Goal: Book appointment/travel/reservation

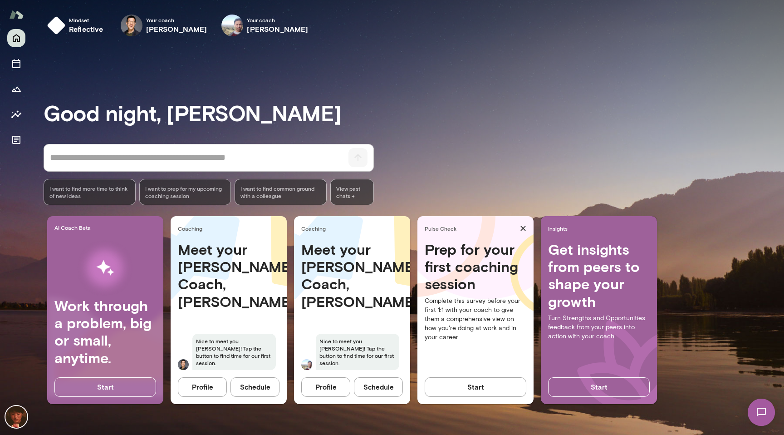
click at [255, 317] on div "Meet your Mento Coach, Ryan Nice to meet you Koichiro! Tap the button to find t…" at bounding box center [229, 310] width 116 height 141
drag, startPoint x: 254, startPoint y: 384, endPoint x: 254, endPoint y: 309, distance: 74.9
click at [254, 309] on div "Coaching Meet your Mento Coach, Ryan Nice to meet you Koichiro! Tap the button …" at bounding box center [229, 310] width 116 height 188
click at [186, 364] on img at bounding box center [183, 364] width 11 height 11
click at [255, 384] on button "Schedule" at bounding box center [254, 386] width 49 height 19
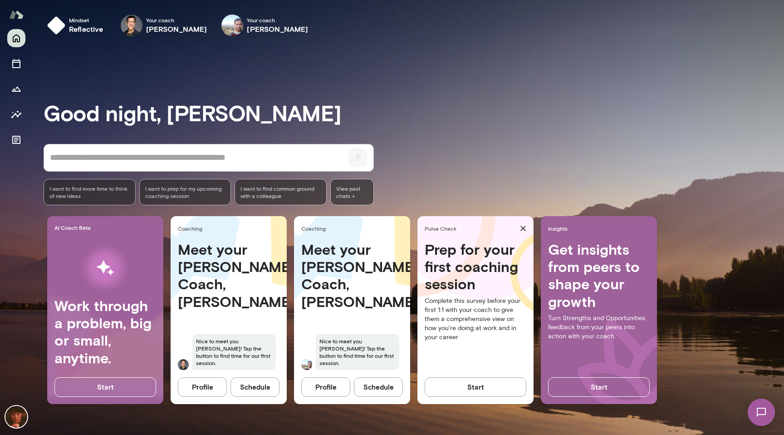
click at [384, 387] on button "Schedule" at bounding box center [378, 386] width 49 height 19
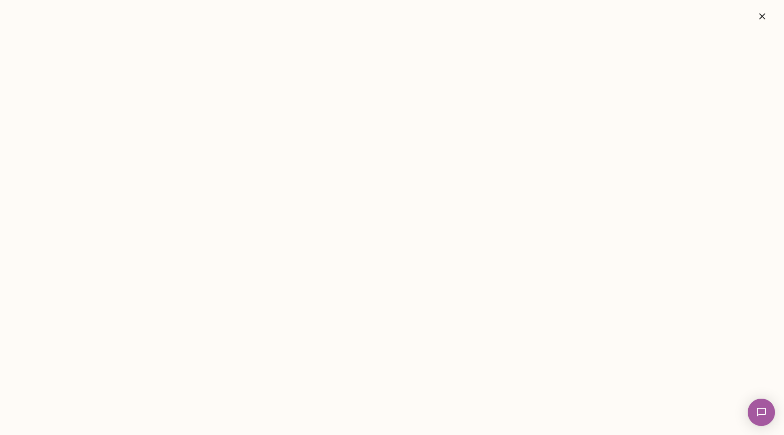
click at [765, 14] on icon "button" at bounding box center [762, 16] width 11 height 11
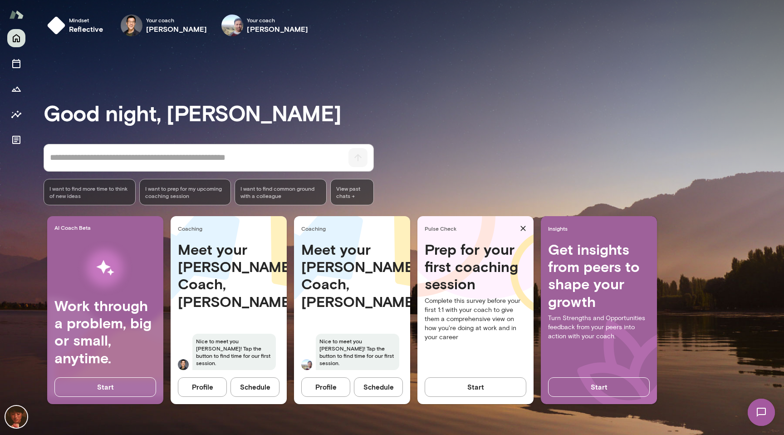
click at [384, 385] on button "Schedule" at bounding box center [378, 386] width 49 height 19
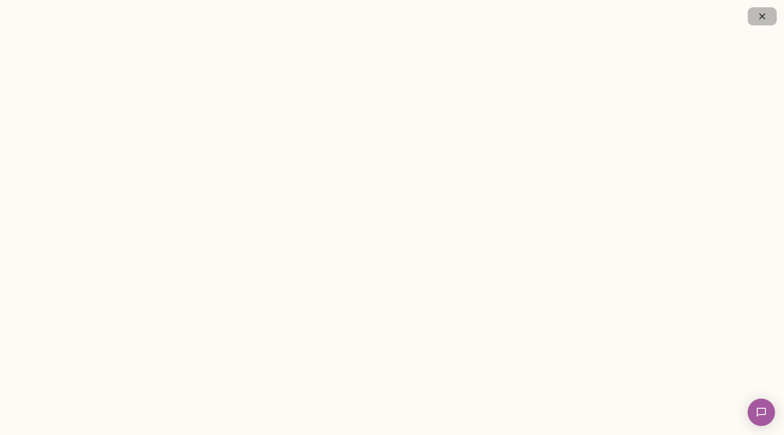
click at [758, 20] on icon "button" at bounding box center [762, 16] width 11 height 11
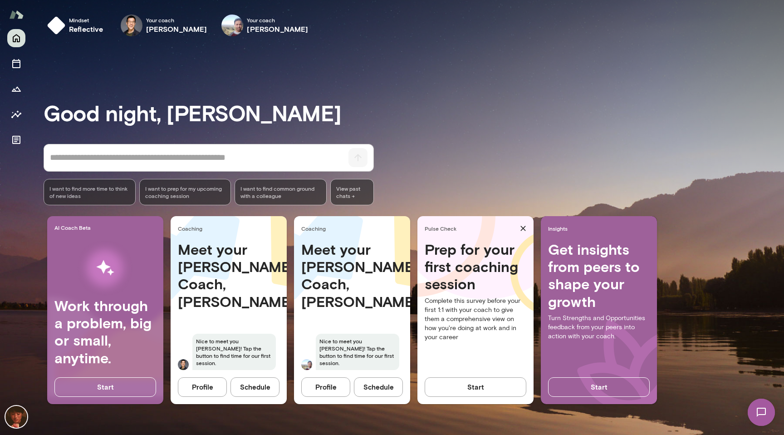
click at [375, 380] on button "Schedule" at bounding box center [378, 386] width 49 height 19
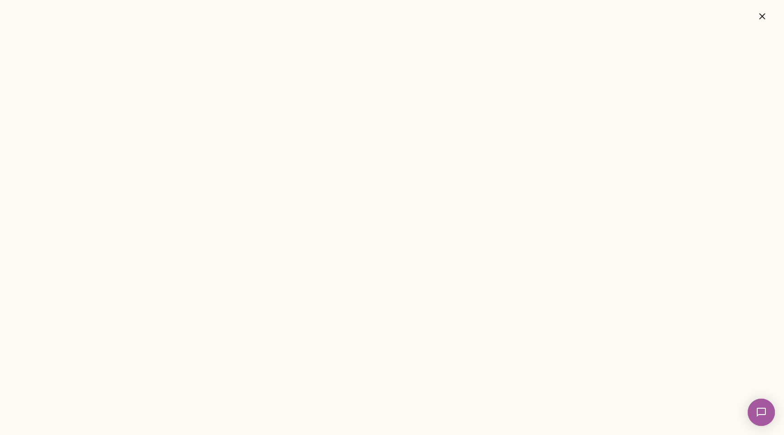
click at [763, 12] on icon "button" at bounding box center [762, 16] width 11 height 11
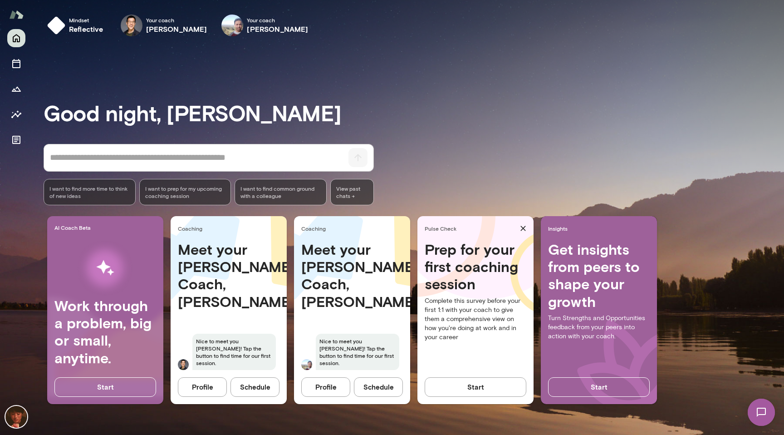
click at [250, 389] on button "Schedule" at bounding box center [254, 386] width 49 height 19
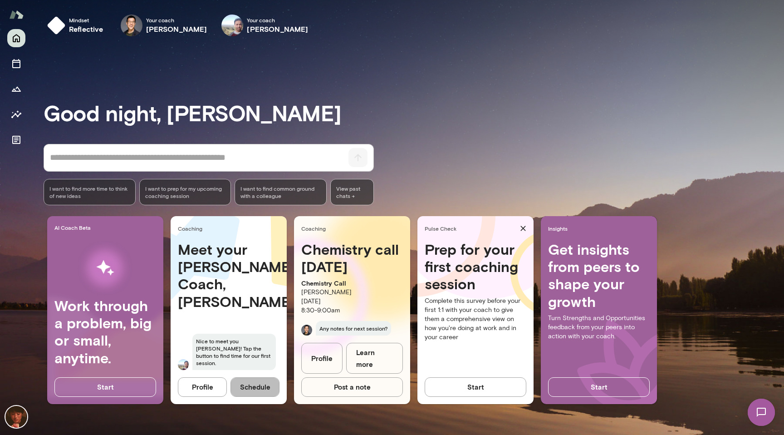
click at [267, 393] on button "Schedule" at bounding box center [254, 386] width 49 height 19
click at [247, 28] on h6 "[PERSON_NAME]" at bounding box center [277, 29] width 61 height 11
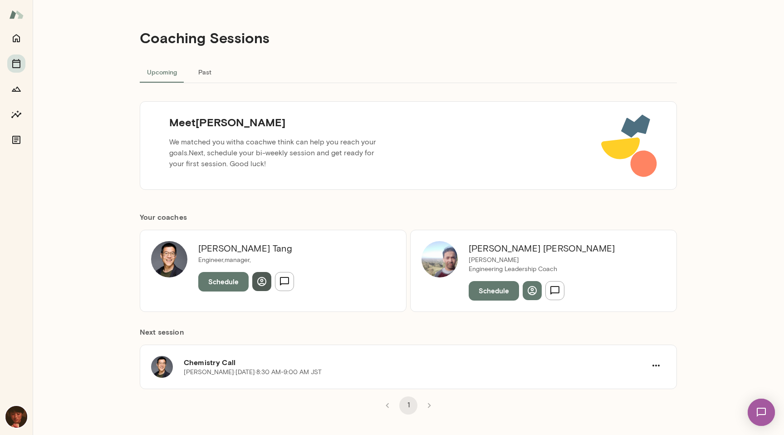
click at [264, 280] on icon "button" at bounding box center [261, 281] width 11 height 11
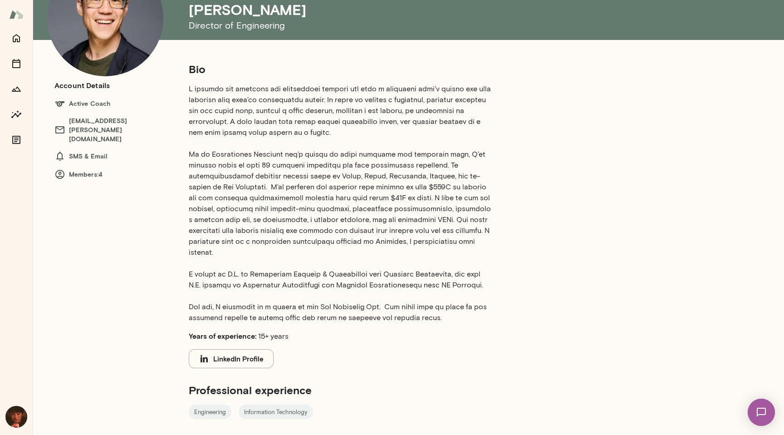
scroll to position [182, 0]
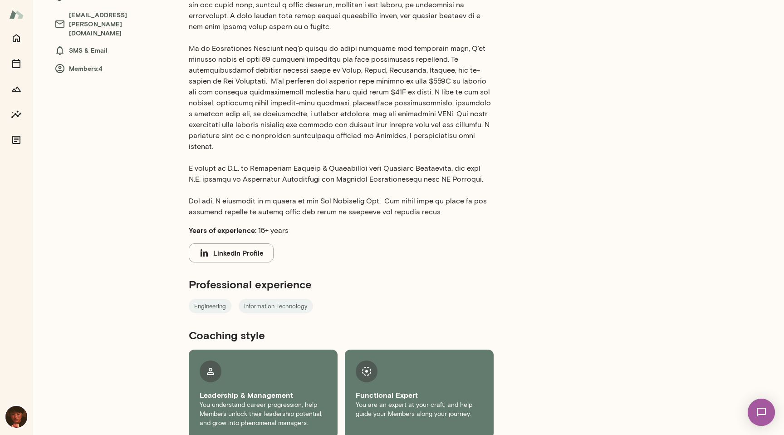
click at [240, 243] on button "LinkedIn Profile" at bounding box center [231, 252] width 85 height 19
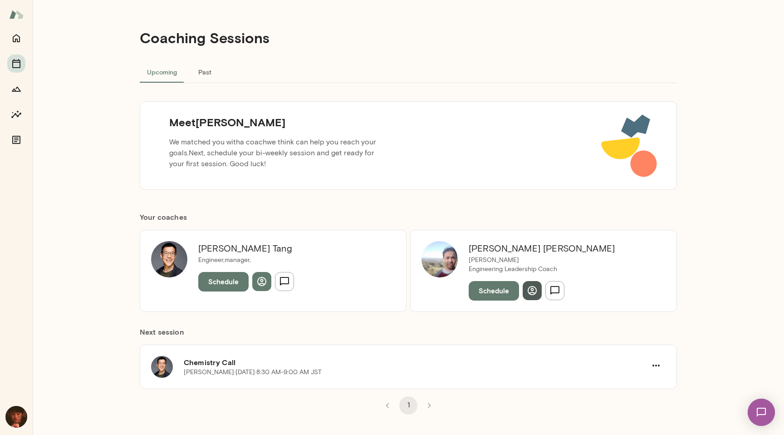
click at [531, 298] on button "button" at bounding box center [532, 290] width 19 height 19
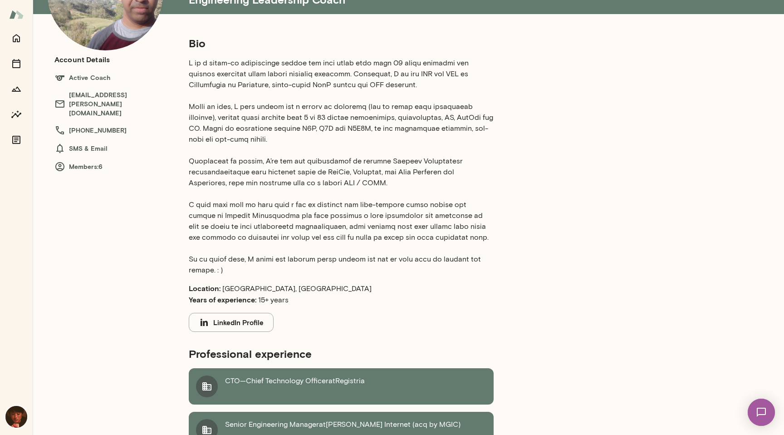
scroll to position [234, 0]
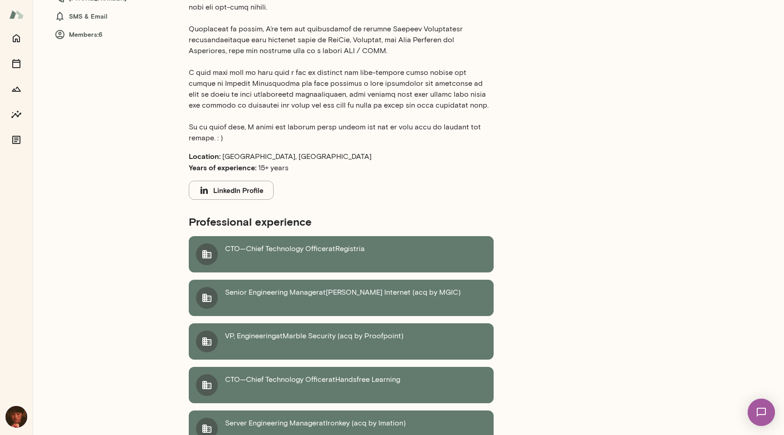
click at [228, 181] on button "LinkedIn Profile" at bounding box center [231, 190] width 85 height 19
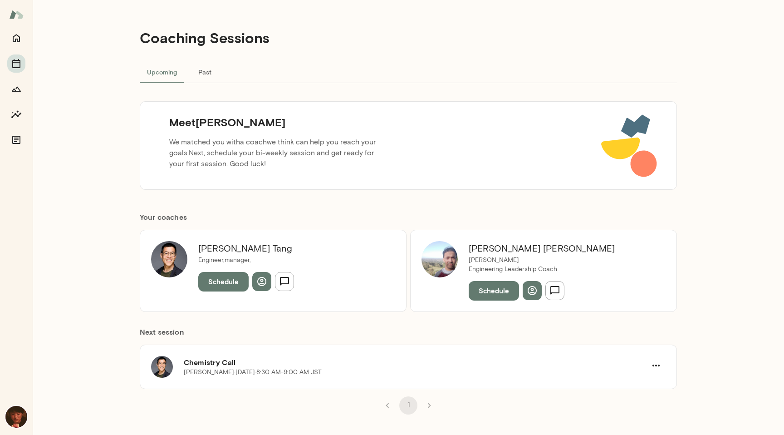
click at [494, 303] on div "[PERSON_NAME] [PERSON_NAME] Engineering Leadership Coach Schedule" at bounding box center [543, 271] width 267 height 82
click at [491, 293] on button "Schedule" at bounding box center [494, 290] width 50 height 19
